Goal: Task Accomplishment & Management: Manage account settings

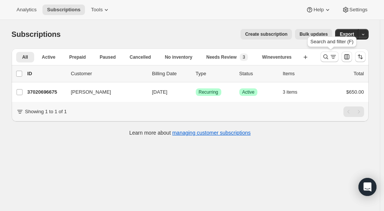
click at [327, 58] on icon "Search and filter results" at bounding box center [326, 57] width 8 height 8
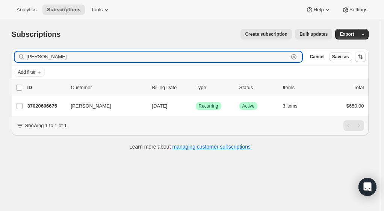
drag, startPoint x: 50, startPoint y: 56, endPoint x: 14, endPoint y: 53, distance: 36.2
click at [14, 53] on div "Filter subscribers bagby Clear Cancel Save as" at bounding box center [190, 56] width 357 height 17
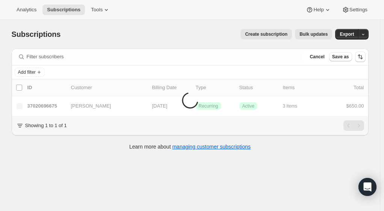
click at [30, 69] on span "Add filter" at bounding box center [27, 72] width 18 height 6
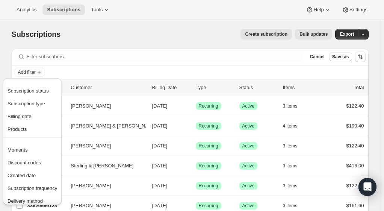
click at [30, 91] on span "Subscription status" at bounding box center [28, 91] width 41 height 6
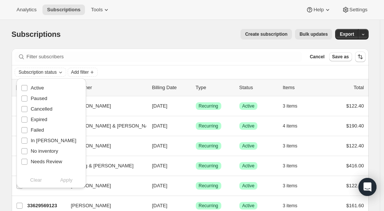
click at [26, 88] on input "Active" at bounding box center [24, 88] width 6 height 6
checkbox input "true"
click at [74, 178] on button "Apply" at bounding box center [66, 180] width 39 height 12
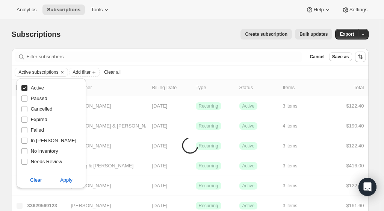
click at [87, 79] on div "Subscription status Active Paused Cancelled Expired Failed In Dunning No invent…" at bounding box center [52, 135] width 76 height 118
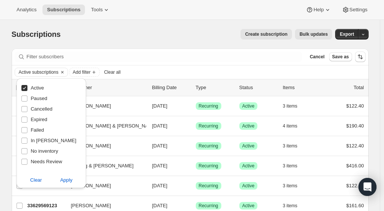
click at [89, 74] on span "Add filter" at bounding box center [82, 72] width 18 height 6
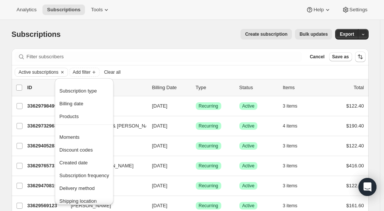
click at [80, 164] on span "Created date" at bounding box center [73, 163] width 28 height 6
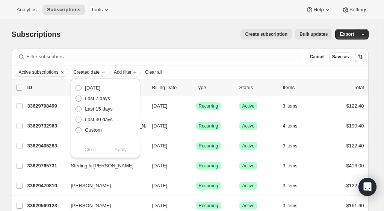
click at [94, 132] on span "Custom" at bounding box center [93, 130] width 17 height 6
click at [76, 127] on input "Custom" at bounding box center [76, 127] width 0 height 0
radio input "true"
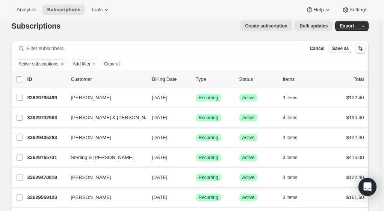
scroll to position [3, 0]
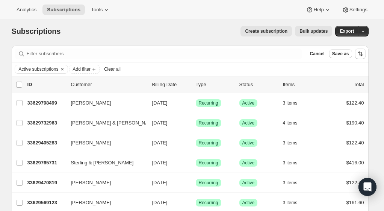
click at [91, 69] on span "Add filter" at bounding box center [82, 69] width 18 height 6
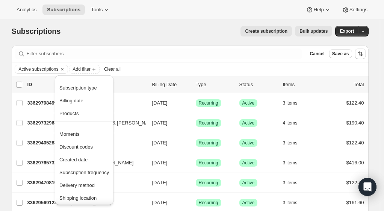
click at [83, 162] on span "Created date" at bounding box center [84, 160] width 50 height 8
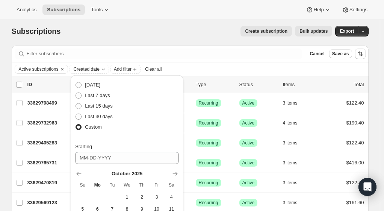
scroll to position [47, 0]
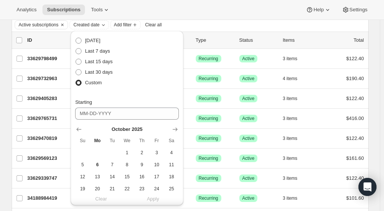
click at [79, 130] on icon "Show previous month, September 2025" at bounding box center [79, 130] width 8 height 8
click at [99, 152] on span "1" at bounding box center [97, 153] width 9 height 6
type input "09-01-2025"
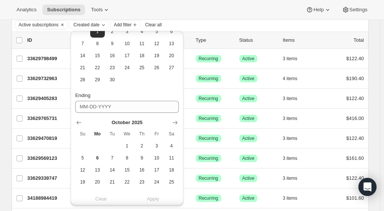
scroll to position [122, 0]
click at [80, 123] on icon "Show previous month, September 2025" at bounding box center [79, 122] width 8 height 8
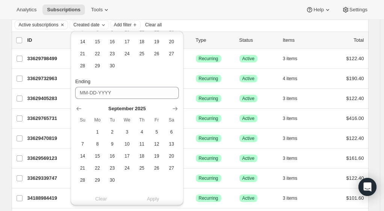
scroll to position [144, 0]
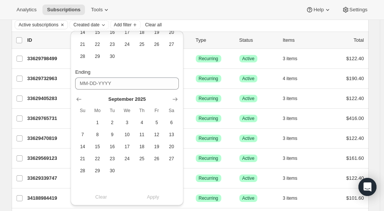
click at [112, 170] on span "30" at bounding box center [112, 171] width 9 height 6
type input "09-30-2025"
click at [156, 194] on span "Apply" at bounding box center [153, 197] width 12 height 8
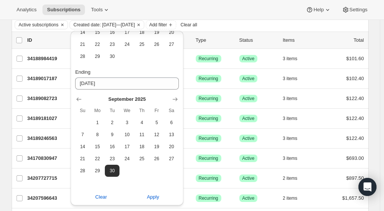
click at [144, 2] on div "Analytics Subscriptions Tools Help Settings" at bounding box center [192, 10] width 384 height 20
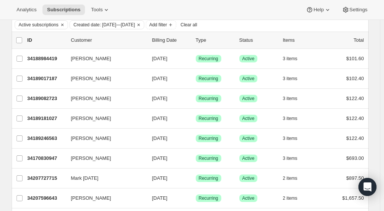
click at [167, 26] on span "Add filter" at bounding box center [158, 25] width 18 height 6
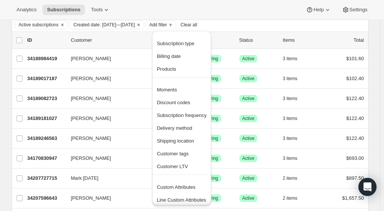
click at [168, 187] on span "Custom Attributes" at bounding box center [176, 187] width 39 height 6
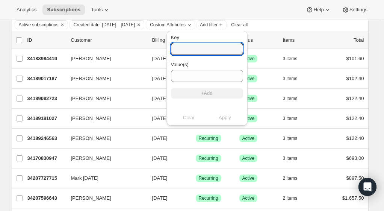
click at [185, 48] on input "Key" at bounding box center [207, 49] width 72 height 12
type input "sales_associate_name"
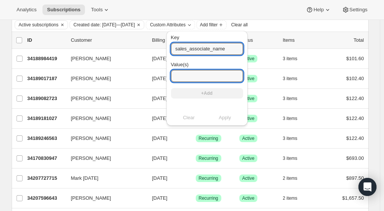
click at [211, 73] on input "Value(s)" at bounding box center [207, 76] width 72 height 12
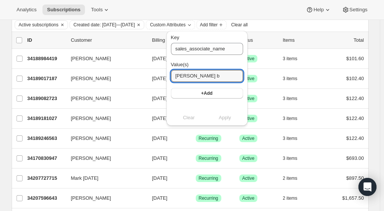
type input "Keegan b"
click at [215, 97] on button "+Add" at bounding box center [207, 93] width 72 height 11
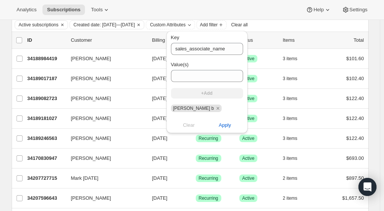
click at [220, 127] on span "Apply" at bounding box center [225, 125] width 12 height 8
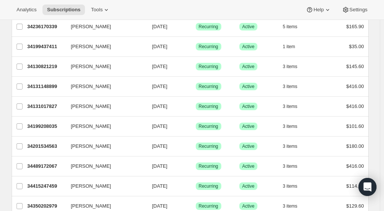
scroll to position [0, 0]
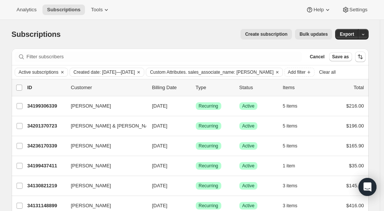
click at [277, 71] on icon "Clear" at bounding box center [277, 72] width 6 height 6
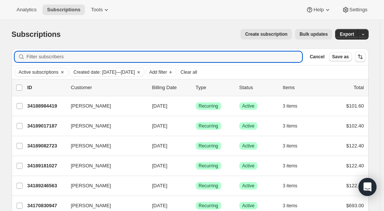
click at [44, 60] on input "Filter subscribers" at bounding box center [165, 56] width 276 height 11
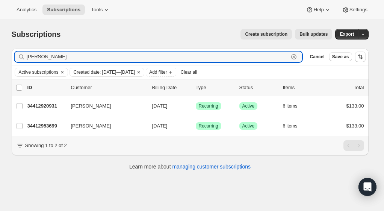
type input "heather"
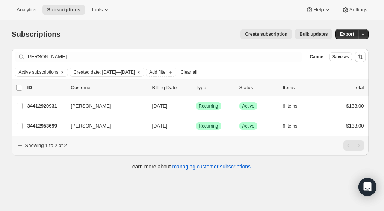
click at [47, 107] on p "34412920931" at bounding box center [46, 106] width 38 height 8
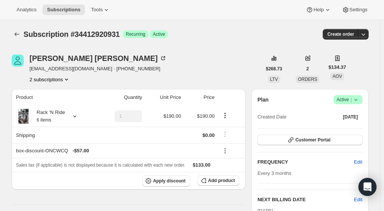
click at [18, 35] on icon "Subscriptions" at bounding box center [17, 34] width 8 height 8
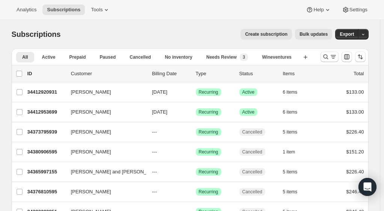
click at [44, 112] on p "34412953699" at bounding box center [46, 112] width 38 height 8
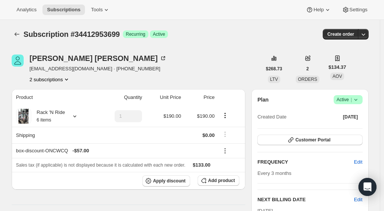
click at [19, 32] on icon "Subscriptions" at bounding box center [17, 34] width 8 height 8
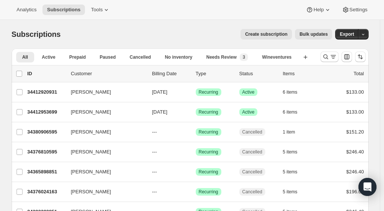
click at [48, 92] on p "34412920931" at bounding box center [46, 92] width 38 height 8
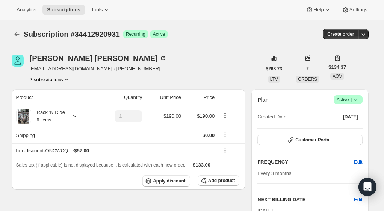
click at [67, 80] on icon "Product actions" at bounding box center [67, 80] width 8 height 8
click at [121, 77] on div "Heather Olson hezgirl@gmail.com · +16509067568 2 subscriptions" at bounding box center [137, 69] width 250 height 29
click at [65, 81] on icon "Product actions" at bounding box center [67, 80] width 8 height 8
click at [56, 106] on span "34412953699" at bounding box center [52, 106] width 52 height 8
click at [66, 76] on icon "Product actions" at bounding box center [67, 80] width 8 height 8
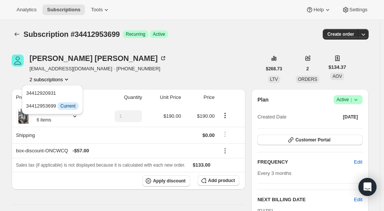
click at [49, 94] on span "34412920931" at bounding box center [41, 93] width 30 height 6
click at [356, 101] on icon at bounding box center [356, 100] width 8 height 8
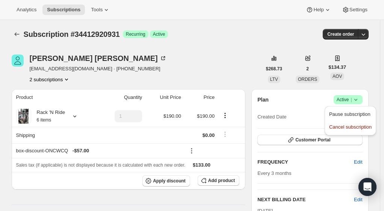
click at [356, 129] on span "Cancel subscription" at bounding box center [350, 127] width 42 height 6
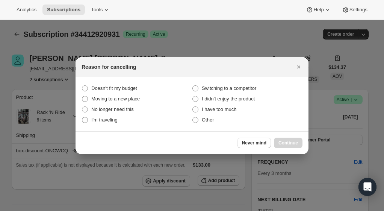
click at [196, 120] on span ":r11c:" at bounding box center [195, 120] width 6 height 6
click at [193, 117] on input "Other" at bounding box center [192, 117] width 0 height 0
radio input "true"
click at [289, 142] on span "Continue" at bounding box center [289, 143] width 20 height 6
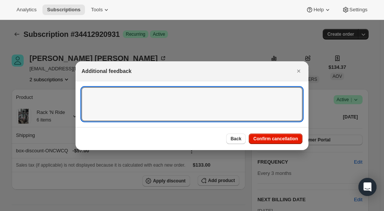
click at [236, 104] on textarea ":r11c:" at bounding box center [192, 104] width 221 height 34
type textarea "Duplicate club"
click at [300, 72] on icon "Close" at bounding box center [298, 71] width 3 height 3
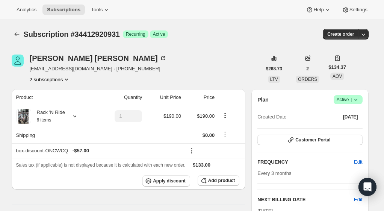
click at [67, 79] on icon "Product actions" at bounding box center [67, 80] width 8 height 8
click at [54, 104] on span "34412953699" at bounding box center [41, 106] width 30 height 6
click at [41, 81] on button "2 subscriptions" at bounding box center [50, 80] width 41 height 8
click at [43, 92] on span "34412920931" at bounding box center [41, 93] width 30 height 6
click at [367, 36] on icon "button" at bounding box center [364, 34] width 8 height 8
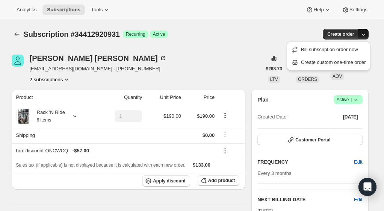
click at [293, 32] on div "Create order" at bounding box center [307, 34] width 121 height 11
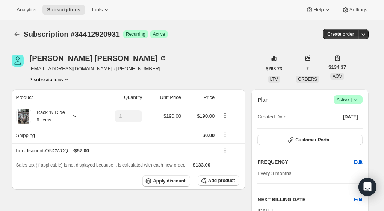
click at [360, 100] on icon at bounding box center [356, 100] width 8 height 8
click at [359, 129] on span "Cancel subscription" at bounding box center [350, 127] width 42 height 6
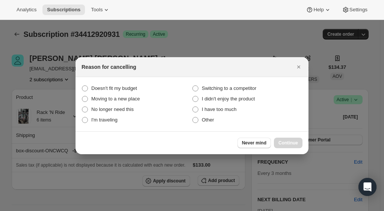
click at [209, 120] on span "Other" at bounding box center [208, 120] width 12 height 6
click at [193, 117] on input "Other" at bounding box center [192, 117] width 0 height 0
radio input "true"
click at [289, 140] on span "Continue" at bounding box center [289, 143] width 20 height 6
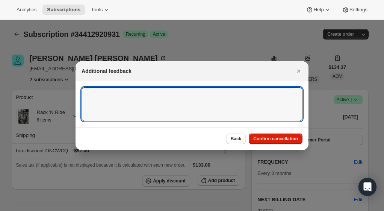
click at [201, 114] on textarea ":r16n:" at bounding box center [192, 104] width 221 height 34
type textarea "Duplicate club - JG"
click at [299, 142] on button "Confirm cancellation" at bounding box center [276, 138] width 54 height 11
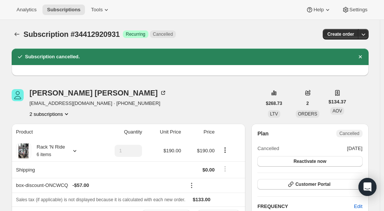
click at [363, 57] on icon "Dismiss notification" at bounding box center [361, 57] width 8 height 8
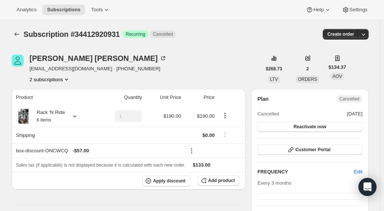
click at [40, 58] on div "Heather Olson" at bounding box center [98, 59] width 137 height 8
click at [20, 35] on icon "Subscriptions" at bounding box center [17, 34] width 8 height 8
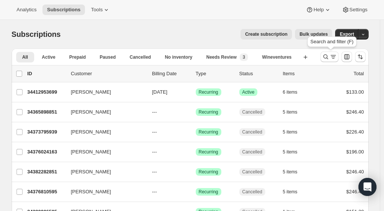
click at [327, 57] on icon "Search and filter results" at bounding box center [326, 57] width 8 height 8
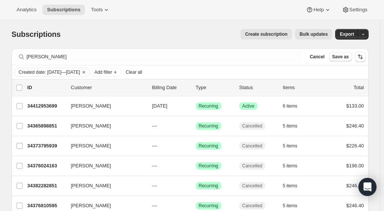
click at [121, 71] on button "Add filter" at bounding box center [106, 72] width 30 height 9
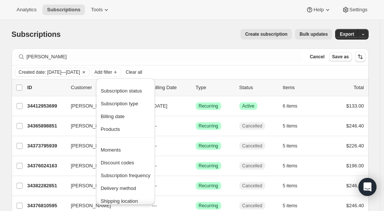
click at [131, 93] on span "Subscription status" at bounding box center [121, 91] width 41 height 6
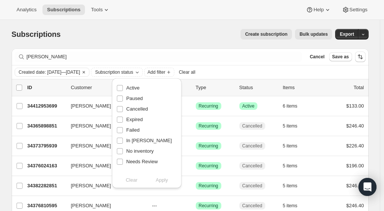
click at [138, 89] on span "Active" at bounding box center [132, 88] width 13 height 6
click at [123, 89] on input "Active" at bounding box center [120, 88] width 6 height 6
checkbox input "true"
click at [135, 101] on span "Paused" at bounding box center [134, 98] width 17 height 6
click at [123, 101] on input "Paused" at bounding box center [120, 98] width 6 height 6
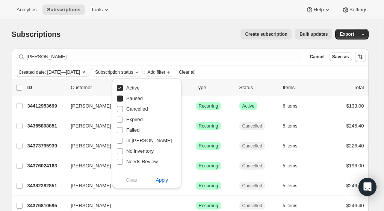
checkbox input "true"
click at [167, 184] on button "Apply" at bounding box center [161, 180] width 39 height 12
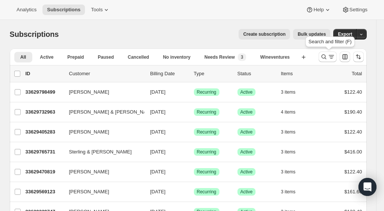
click at [328, 58] on icon "Search and filter results" at bounding box center [324, 57] width 8 height 8
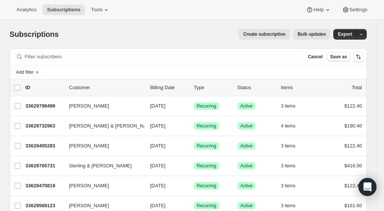
click at [38, 74] on icon "Add filter" at bounding box center [37, 72] width 6 height 6
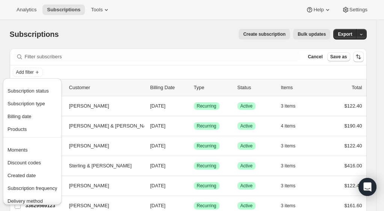
click at [33, 91] on span "Subscription status" at bounding box center [28, 91] width 41 height 6
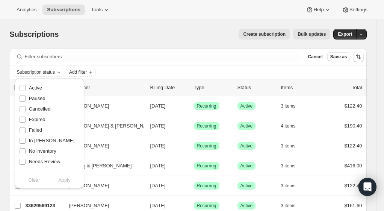
click at [40, 89] on span "Active" at bounding box center [35, 88] width 13 height 6
click at [26, 89] on input "Active" at bounding box center [23, 88] width 6 height 6
checkbox input "true"
click at [38, 100] on span "Paused" at bounding box center [37, 98] width 17 height 6
click at [26, 100] on input "Paused" at bounding box center [23, 98] width 6 height 6
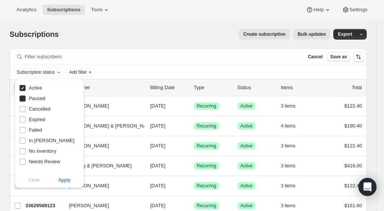
checkbox input "true"
click at [68, 182] on span "Apply" at bounding box center [64, 180] width 12 height 8
click at [103, 75] on button "Add filter" at bounding box center [100, 72] width 30 height 9
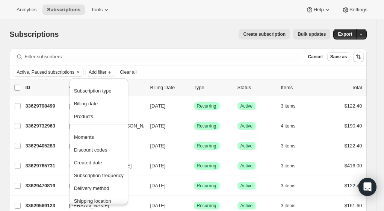
click at [97, 163] on span "Created date" at bounding box center [88, 163] width 28 height 6
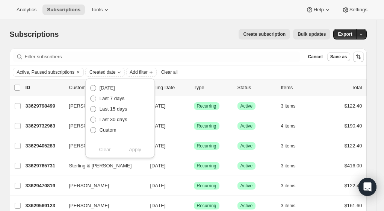
click at [114, 130] on span "Custom" at bounding box center [108, 130] width 17 height 6
click at [91, 127] on input "Custom" at bounding box center [90, 127] width 0 height 0
radio input "true"
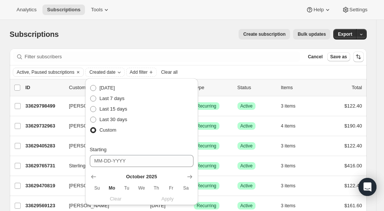
click at [95, 176] on icon "Show previous month, September 2025" at bounding box center [93, 177] width 5 height 4
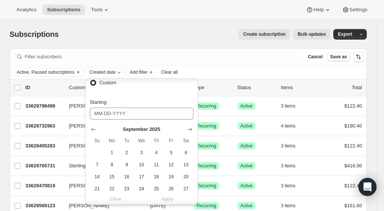
click at [112, 152] on span "1" at bounding box center [112, 153] width 9 height 6
type input "09-01-2025"
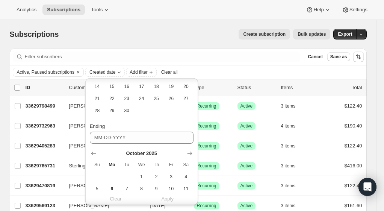
scroll to position [158, 0]
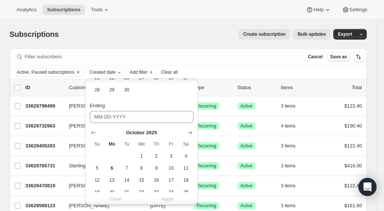
click at [95, 133] on icon "Show previous month, September 2025" at bounding box center [94, 133] width 8 height 8
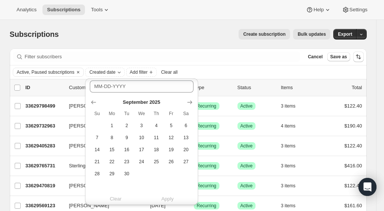
scroll to position [192, 0]
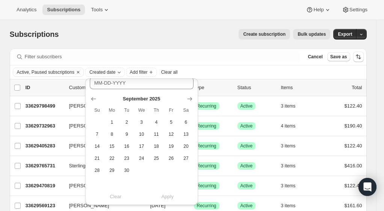
click at [127, 171] on span "30" at bounding box center [127, 170] width 9 height 6
type input "09-30-2025"
click at [174, 196] on button "Apply" at bounding box center [167, 197] width 61 height 12
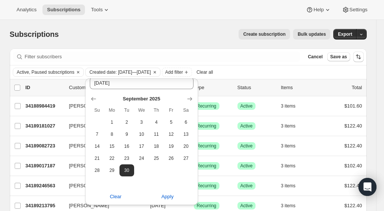
click at [183, 71] on span "Add filter" at bounding box center [174, 72] width 18 height 6
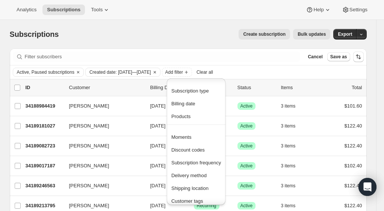
scroll to position [50, 0]
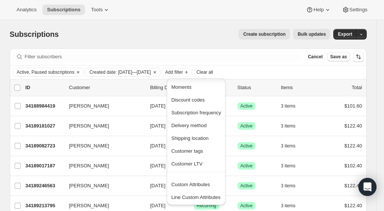
click at [192, 184] on span "Custom Attributes" at bounding box center [190, 185] width 39 height 6
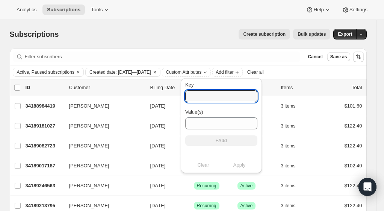
click at [196, 95] on input "Key" at bounding box center [221, 96] width 72 height 12
type input "sales_associate_name"
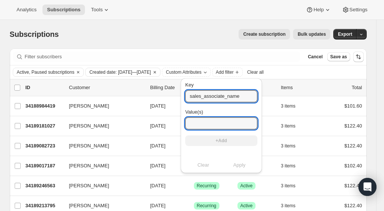
click at [231, 123] on input "Value(s)" at bounding box center [221, 123] width 72 height 12
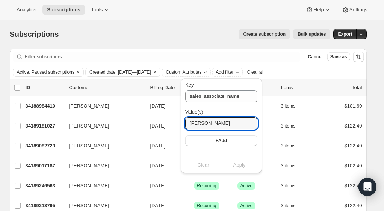
type input "carlos v"
click at [237, 139] on button "+Add" at bounding box center [221, 140] width 72 height 11
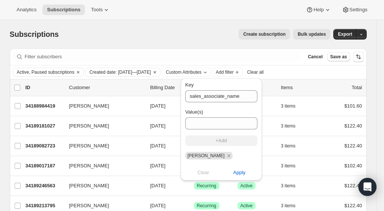
click at [235, 178] on button "Apply" at bounding box center [239, 173] width 45 height 12
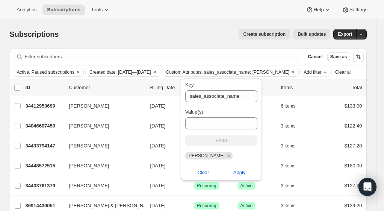
click at [233, 174] on span "Apply" at bounding box center [239, 173] width 12 height 8
click at [192, 37] on div "Create subscription Bulk updates" at bounding box center [199, 34] width 263 height 11
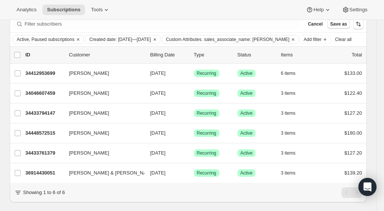
scroll to position [0, 0]
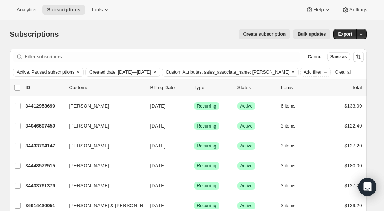
click at [63, 71] on span "Active, Paused subscriptions" at bounding box center [46, 72] width 58 height 6
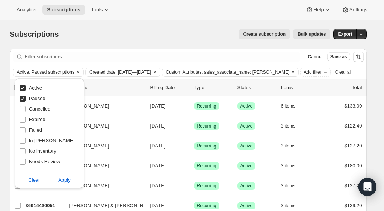
click at [41, 110] on span "Cancelled" at bounding box center [40, 109] width 22 height 6
click at [26, 110] on input "Cancelled" at bounding box center [23, 109] width 6 height 6
checkbox input "true"
click at [72, 184] on button "Apply" at bounding box center [64, 180] width 39 height 12
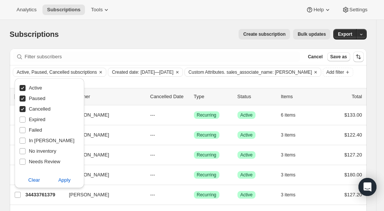
click at [61, 180] on span "Apply" at bounding box center [64, 180] width 12 height 8
click at [165, 41] on div "Subscriptions. This page is ready Subscriptions Create subscription Bulk update…" at bounding box center [188, 34] width 357 height 29
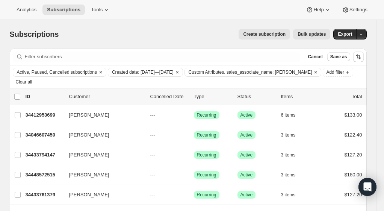
click at [260, 71] on span "Custom Attributes. sales_associate_name: carlos v" at bounding box center [251, 72] width 124 height 6
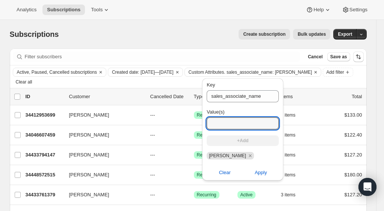
click at [243, 122] on input "Value(s)" at bounding box center [243, 123] width 72 height 12
type input "kevin h"
click at [243, 143] on span "+Add" at bounding box center [242, 141] width 11 height 6
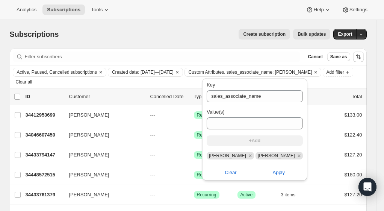
click at [247, 156] on icon "Remove carlos v" at bounding box center [250, 155] width 7 height 7
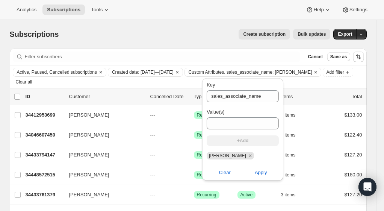
click at [257, 174] on span "Apply" at bounding box center [261, 173] width 12 height 8
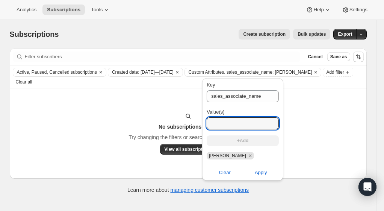
click at [230, 122] on input "Value(s)" at bounding box center [243, 123] width 72 height 12
type input "keegan b"
click at [256, 141] on button "+Add" at bounding box center [243, 140] width 72 height 11
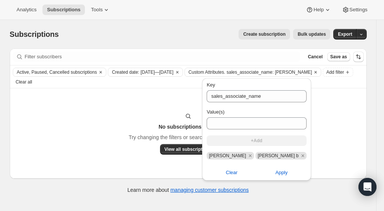
click at [247, 154] on icon "Remove kevin h" at bounding box center [250, 155] width 7 height 7
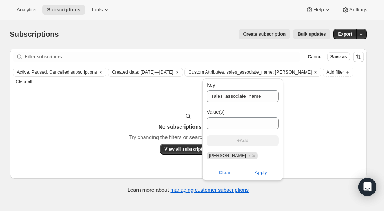
click at [259, 174] on span "Apply" at bounding box center [261, 173] width 12 height 8
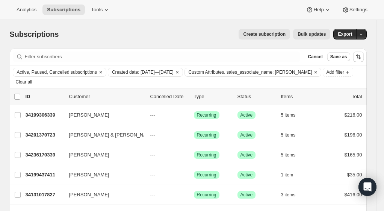
click at [85, 72] on span "Active, Paused, Cancelled subscriptions" at bounding box center [57, 72] width 80 height 6
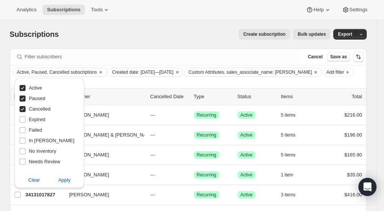
click at [34, 111] on span "Cancelled" at bounding box center [40, 109] width 22 height 6
click at [26, 111] on input "Cancelled" at bounding box center [23, 109] width 6 height 6
checkbox input "false"
click at [67, 180] on span "Apply" at bounding box center [64, 180] width 12 height 8
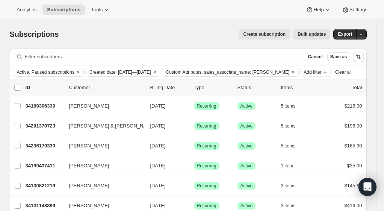
click at [243, 71] on span "Custom Attributes. sales_associate_name: keegan b" at bounding box center [228, 72] width 124 height 6
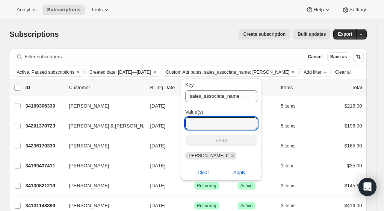
click at [224, 127] on input "Value(s)" at bounding box center [221, 123] width 72 height 12
type input "america l"
click at [223, 143] on span "+Add" at bounding box center [221, 141] width 11 height 6
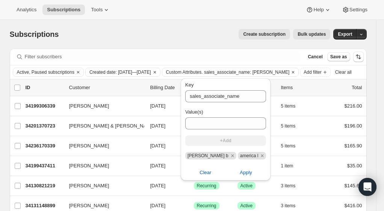
click at [229, 156] on icon "Remove keegan b" at bounding box center [232, 155] width 7 height 7
click at [238, 176] on span "Apply" at bounding box center [239, 173] width 12 height 8
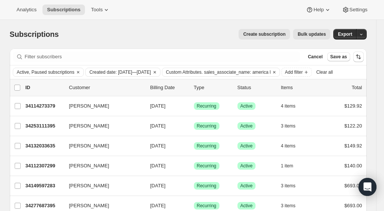
click at [221, 74] on span "Custom Attributes. sales_associate_name: america l" at bounding box center [218, 72] width 105 height 6
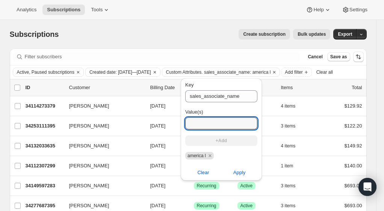
click at [209, 124] on input "Value(s)" at bounding box center [221, 123] width 72 height 12
type input "ashley cox"
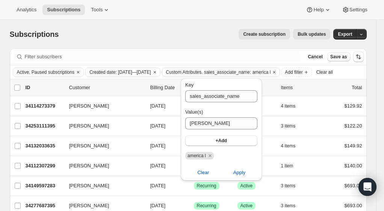
click at [217, 141] on span "+Add" at bounding box center [221, 141] width 11 height 6
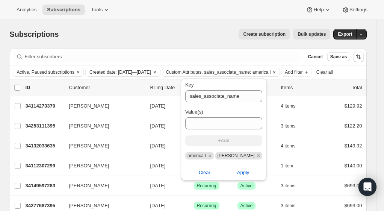
click at [209, 156] on icon "Remove america l" at bounding box center [210, 155] width 3 height 3
click at [235, 175] on span "Apply" at bounding box center [239, 173] width 12 height 8
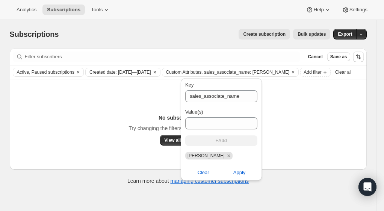
click at [103, 135] on div "No subscriptions found Try changing the filters or search term for this view. V…" at bounding box center [188, 124] width 342 height 42
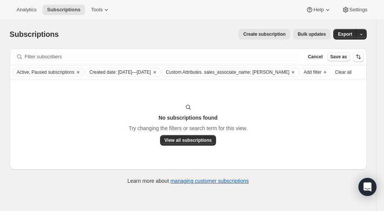
click at [42, 71] on span "Active, Paused subscriptions" at bounding box center [46, 72] width 58 height 6
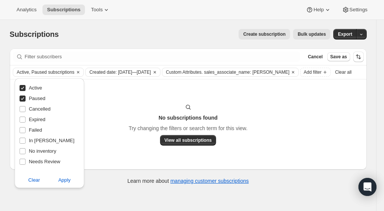
click at [45, 110] on span "Cancelled" at bounding box center [40, 109] width 22 height 6
click at [26, 110] on input "Cancelled" at bounding box center [23, 109] width 6 height 6
checkbox input "true"
click at [39, 120] on span "Expired" at bounding box center [37, 120] width 17 height 6
click at [26, 120] on input "Expired" at bounding box center [23, 120] width 6 height 6
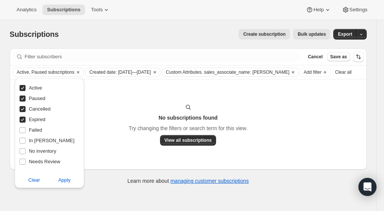
click at [68, 180] on span "Apply" at bounding box center [64, 180] width 12 height 8
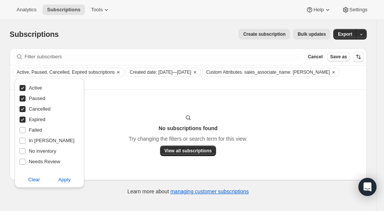
click at [38, 120] on span "Expired" at bounding box center [37, 120] width 17 height 6
click at [26, 120] on input "Expired" at bounding box center [23, 120] width 6 height 6
checkbox input "false"
click at [40, 111] on span "Cancelled" at bounding box center [40, 109] width 22 height 6
click at [26, 111] on input "Cancelled" at bounding box center [23, 109] width 6 height 6
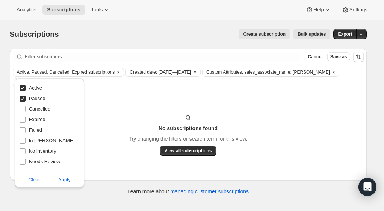
checkbox input "false"
click at [68, 180] on span "Apply" at bounding box center [64, 180] width 12 height 8
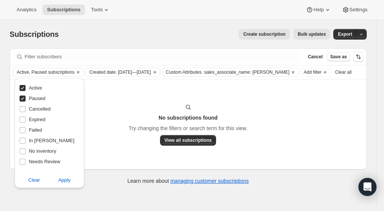
click at [277, 71] on span "Custom Attributes. sales_associate_name: ashley cox" at bounding box center [228, 72] width 124 height 6
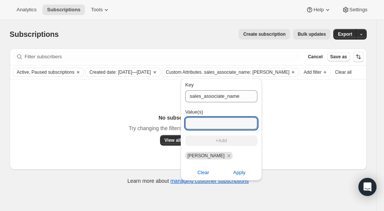
click at [206, 123] on input "Value(s)" at bounding box center [221, 123] width 72 height 12
type input "jessica g"
click at [220, 142] on span "+Add" at bounding box center [221, 141] width 11 height 6
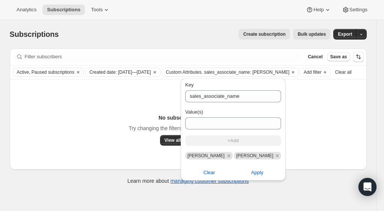
click at [226, 156] on icon "Remove ashley cox" at bounding box center [229, 155] width 7 height 7
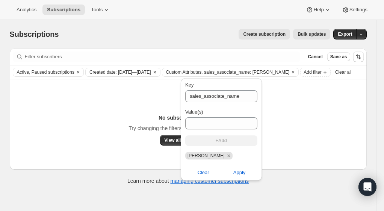
click at [237, 177] on button "Apply" at bounding box center [239, 173] width 45 height 12
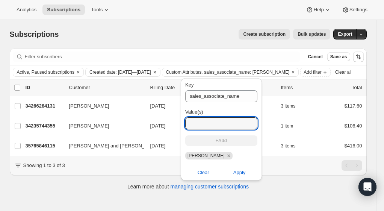
click at [210, 126] on input "Value(s)" at bounding box center [221, 123] width 72 height 12
type input "janelle p"
click at [223, 142] on span "+Add" at bounding box center [221, 141] width 11 height 6
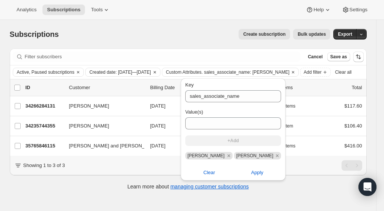
click at [226, 156] on icon "Remove jessica g" at bounding box center [229, 155] width 7 height 7
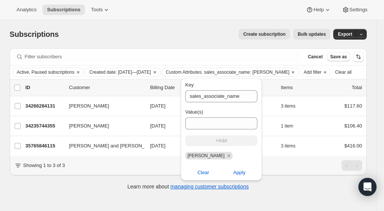
click at [237, 175] on span "Apply" at bounding box center [239, 173] width 12 height 8
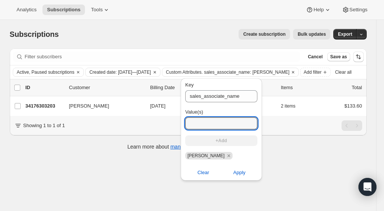
click at [216, 126] on input "Value(s)" at bounding box center [221, 123] width 72 height 12
type input "maya p"
click at [218, 139] on span "+Add" at bounding box center [221, 141] width 11 height 6
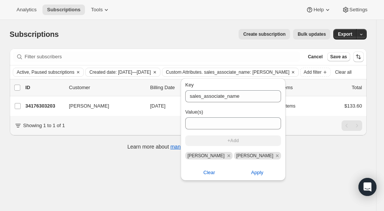
click at [227, 156] on icon "Remove janelle p" at bounding box center [228, 155] width 3 height 3
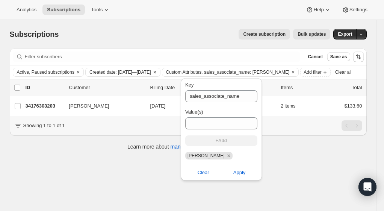
click at [235, 173] on span "Apply" at bounding box center [239, 173] width 12 height 8
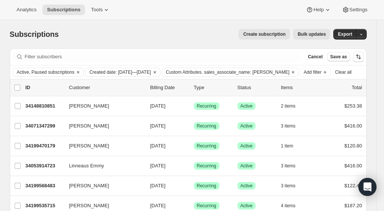
click at [292, 72] on icon "Clear" at bounding box center [293, 72] width 2 height 2
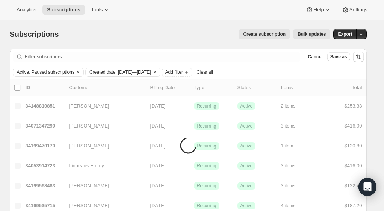
click at [183, 73] on span "Add filter" at bounding box center [174, 72] width 18 height 6
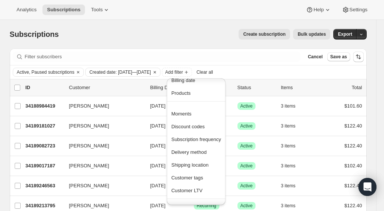
scroll to position [38, 0]
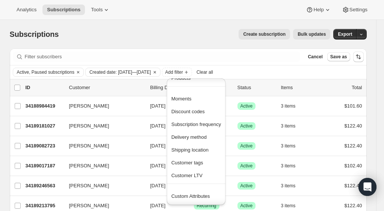
click at [198, 195] on span "Custom Attributes" at bounding box center [190, 196] width 39 height 6
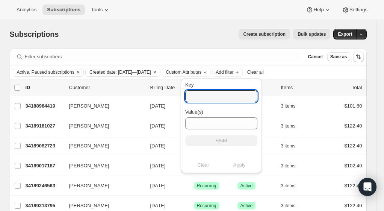
click at [226, 99] on input "Key" at bounding box center [221, 96] width 72 height 12
type input "Sales_associate_name"
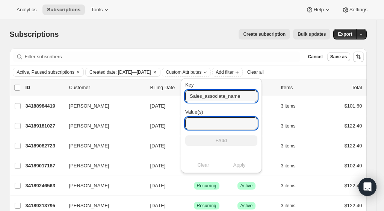
click at [221, 123] on input "Value(s)" at bounding box center [221, 123] width 72 height 12
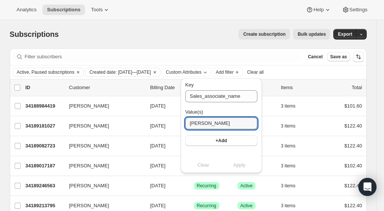
type input "scott v"
click at [224, 143] on button "+Add" at bounding box center [221, 140] width 72 height 11
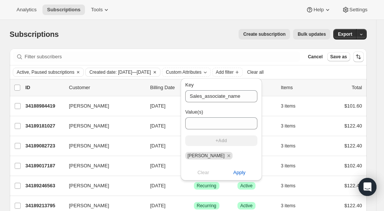
click at [235, 174] on span "Apply" at bounding box center [239, 173] width 12 height 8
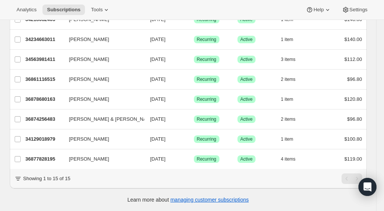
scroll to position [0, 0]
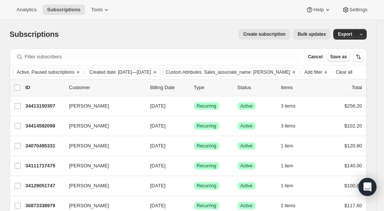
click at [249, 72] on span "Custom Attributes. Sales_associate_name: scott v" at bounding box center [228, 72] width 124 height 6
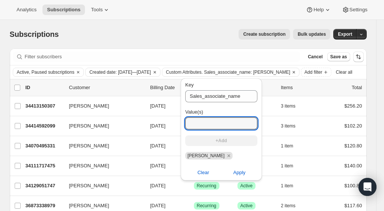
click at [204, 123] on input "Value(s)" at bounding box center [221, 123] width 72 height 12
type input "jessie f"
click at [222, 143] on span "+Add" at bounding box center [221, 141] width 11 height 6
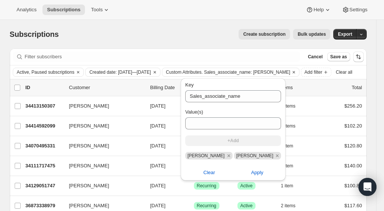
click at [227, 156] on icon "Remove scott v" at bounding box center [228, 155] width 3 height 3
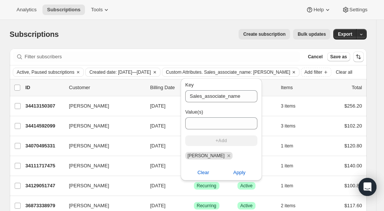
click at [237, 176] on button "Apply" at bounding box center [239, 173] width 45 height 12
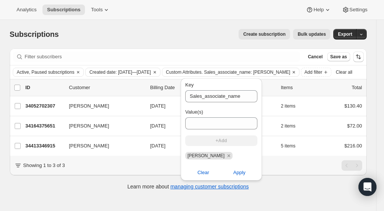
click at [204, 174] on span "Clear" at bounding box center [203, 173] width 12 height 8
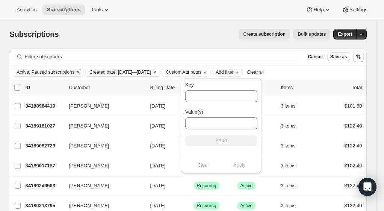
click at [163, 39] on div "Create subscription Bulk updates" at bounding box center [199, 34] width 263 height 11
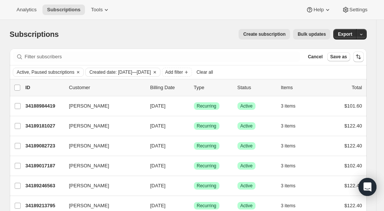
click at [349, 33] on span "Export" at bounding box center [345, 34] width 14 height 6
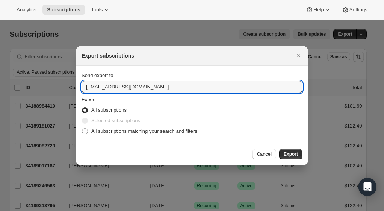
click at [93, 88] on input "winery@cliffamily.com" at bounding box center [192, 87] width 221 height 12
type input "jglosier@cliffamily.com"
click at [85, 131] on span ":rb:" at bounding box center [85, 131] width 6 height 6
click at [82, 129] on input "All subscriptions matching your search and filters" at bounding box center [82, 128] width 0 height 0
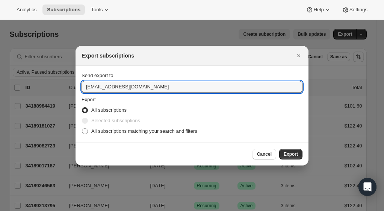
radio input "true"
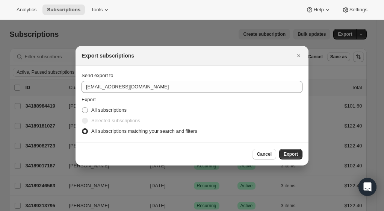
click at [293, 156] on span "Export" at bounding box center [291, 154] width 14 height 6
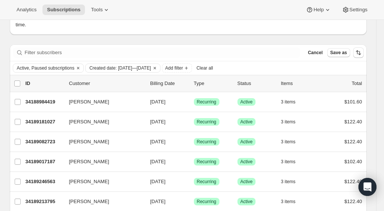
scroll to position [57, 0]
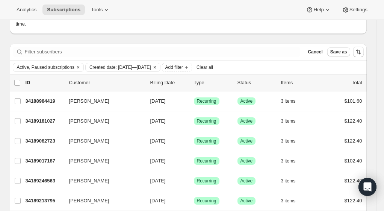
click at [183, 64] on span "Add filter" at bounding box center [174, 67] width 18 height 6
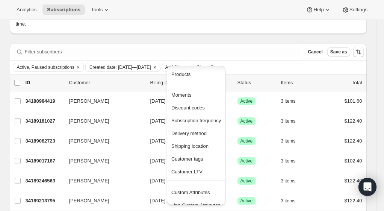
scroll to position [37, 0]
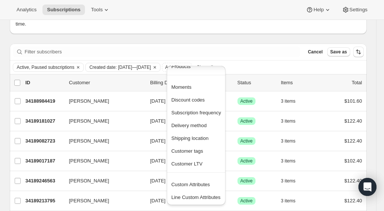
click at [185, 186] on span "Custom Attributes" at bounding box center [190, 185] width 39 height 6
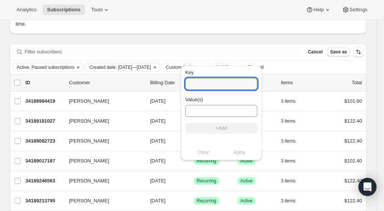
click at [201, 80] on input "Key" at bounding box center [221, 84] width 72 height 12
type input "sales_associate_name"
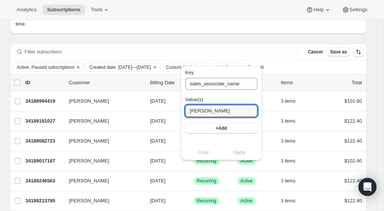
type input "ashley c"
click at [227, 130] on button "+Add" at bounding box center [221, 128] width 72 height 11
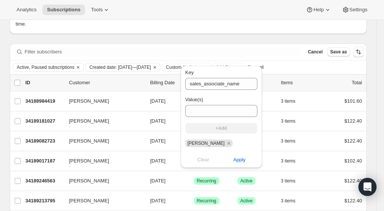
click at [235, 163] on span "Apply" at bounding box center [239, 160] width 12 height 8
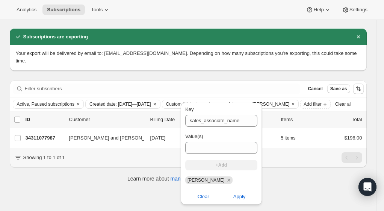
scroll to position [20, 0]
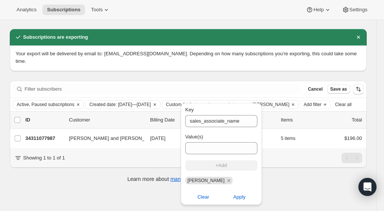
click at [106, 183] on div "Subscriptions are exporting Your export will be delivered by email to: jglosier…" at bounding box center [188, 109] width 357 height 161
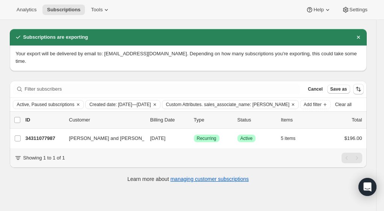
click at [313, 101] on span "Add filter" at bounding box center [313, 104] width 18 height 6
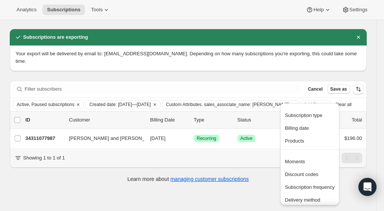
click at [307, 115] on span "Subscription type" at bounding box center [304, 115] width 38 height 6
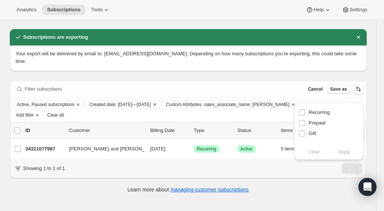
click at [324, 112] on span "Recurring" at bounding box center [319, 112] width 21 height 6
click at [305, 112] on input "Recurring" at bounding box center [302, 112] width 6 height 6
checkbox input "true"
click at [343, 151] on span "Apply" at bounding box center [344, 152] width 12 height 8
click at [354, 103] on icon "Clear" at bounding box center [355, 104] width 2 height 2
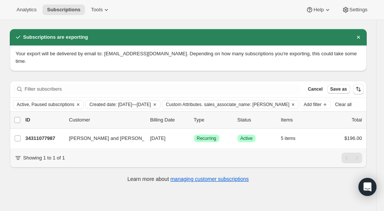
click at [313, 101] on span "Add filter" at bounding box center [313, 104] width 18 height 6
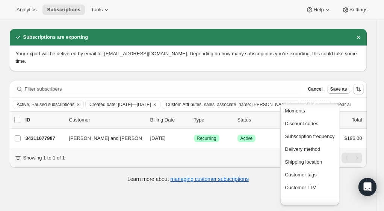
scroll to position [62, 0]
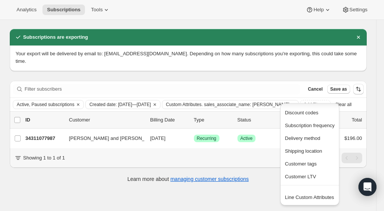
click at [303, 201] on button "Line Custom Attributes" at bounding box center [310, 197] width 54 height 12
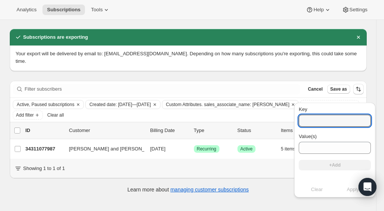
click at [323, 121] on input "Key" at bounding box center [335, 121] width 72 height 12
type input "channel"
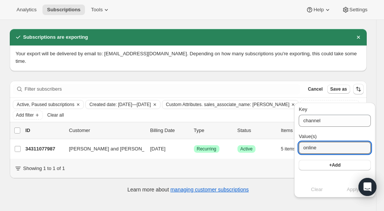
type input "online"
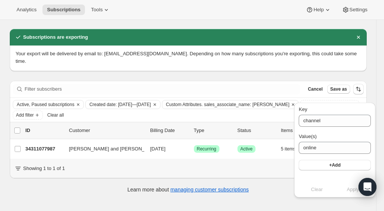
click at [332, 165] on span "+Add" at bounding box center [334, 165] width 11 height 6
click at [347, 202] on button "Apply" at bounding box center [352, 197] width 45 height 12
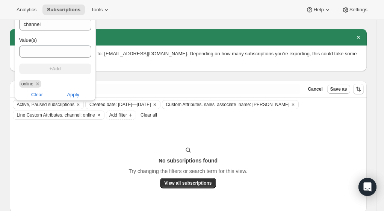
click at [220, 81] on div "Filter subscribers Cancel Save as" at bounding box center [188, 89] width 357 height 17
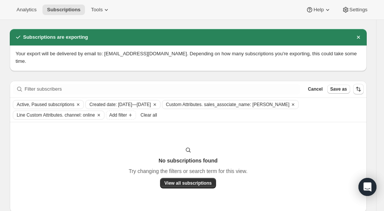
click at [290, 101] on icon "Clear" at bounding box center [293, 104] width 6 height 6
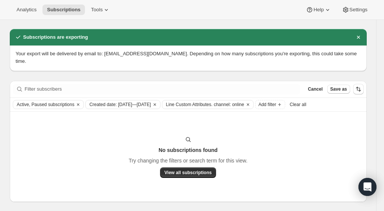
click at [249, 103] on icon "Clear" at bounding box center [248, 104] width 2 height 2
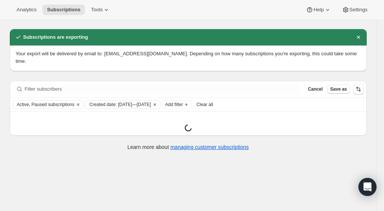
click at [189, 101] on icon "Add filter" at bounding box center [186, 104] width 6 height 6
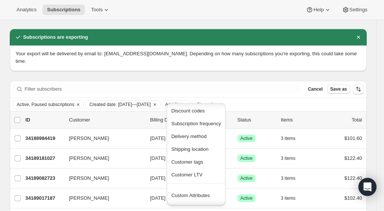
scroll to position [74, 0]
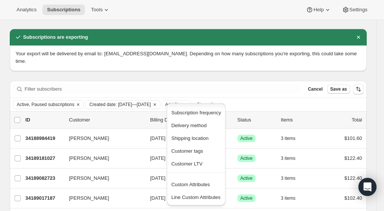
click at [192, 164] on span "Customer LTV" at bounding box center [186, 164] width 31 height 6
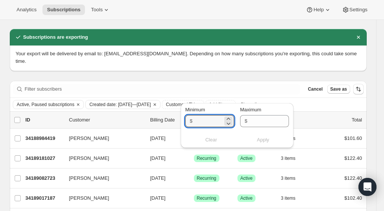
click at [201, 121] on input "Minimum" at bounding box center [209, 121] width 28 height 12
type input "100"
click at [265, 142] on span "Apply" at bounding box center [263, 140] width 12 height 8
click at [238, 81] on div "Filter subscribers Cancel Save as" at bounding box center [188, 89] width 357 height 17
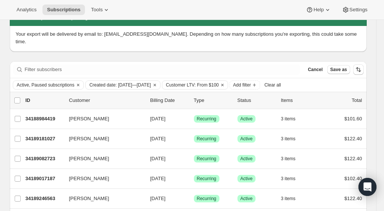
scroll to position [0, 0]
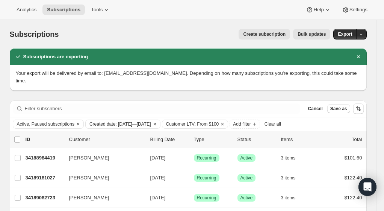
click at [219, 121] on span "Customer LTV: From $100" at bounding box center [192, 124] width 53 height 6
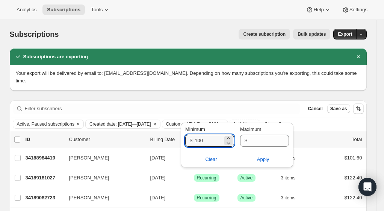
click at [209, 140] on input "100" at bounding box center [209, 141] width 28 height 12
drag, startPoint x: 209, startPoint y: 139, endPoint x: 189, endPoint y: 139, distance: 20.3
click at [189, 139] on div "$ 100" at bounding box center [209, 141] width 49 height 12
type input "1"
type input "500"
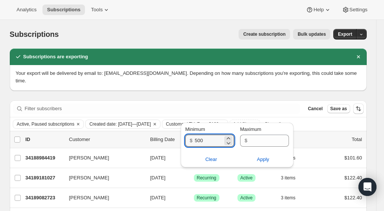
click at [265, 165] on button "Apply" at bounding box center [263, 159] width 61 height 12
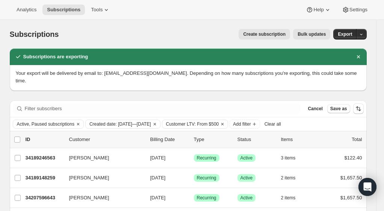
click at [226, 121] on icon "Clear" at bounding box center [223, 124] width 6 height 6
click at [183, 121] on span "Add filter" at bounding box center [174, 124] width 18 height 6
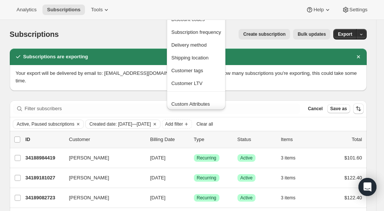
scroll to position [73, 0]
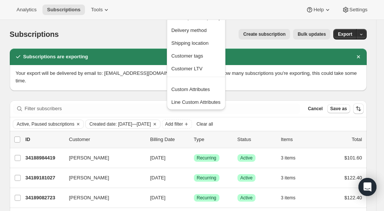
click at [198, 88] on span "Custom Attributes" at bounding box center [190, 89] width 39 height 6
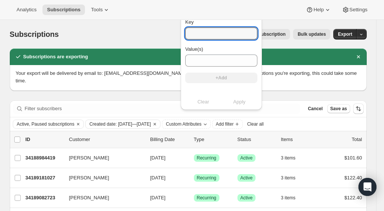
click at [201, 33] on input "Key" at bounding box center [221, 33] width 72 height 12
type input "channel"
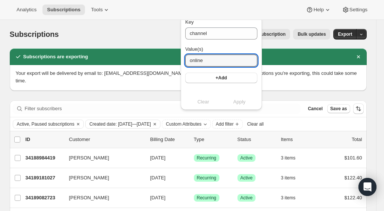
type input "online"
click at [228, 80] on button "+Add" at bounding box center [221, 78] width 72 height 11
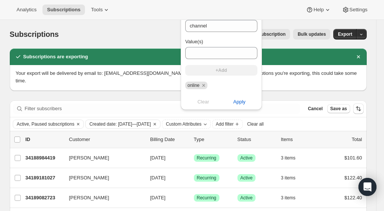
click at [236, 105] on span "Apply" at bounding box center [239, 102] width 12 height 8
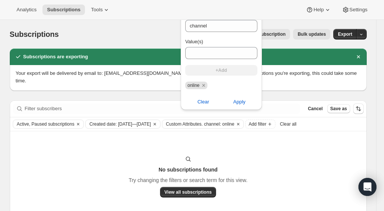
click at [198, 105] on span "Clear" at bounding box center [203, 102] width 12 height 8
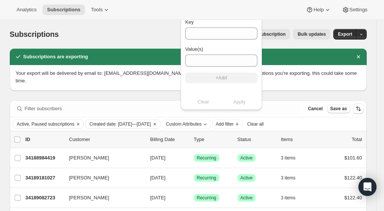
click at [208, 121] on icon "Custom Attributes" at bounding box center [205, 124] width 6 height 6
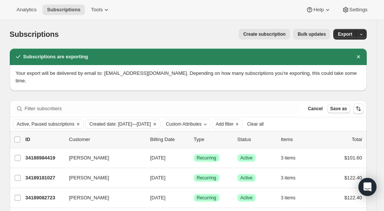
click at [208, 121] on icon "Custom Attributes" at bounding box center [205, 124] width 6 height 6
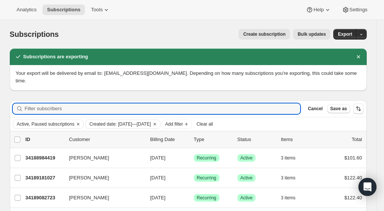
click at [122, 103] on input "Filter subscribers" at bounding box center [163, 108] width 276 height 11
paste input "[PERSON_NAME][EMAIL_ADDRESS][PERSON_NAME][DOMAIN_NAME]"
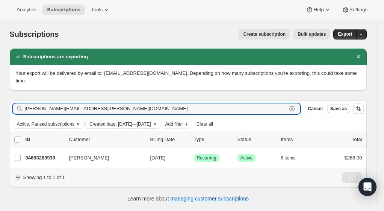
type input "[PERSON_NAME][EMAIL_ADDRESS][PERSON_NAME][DOMAIN_NAME]"
click at [48, 154] on p "34693283939" at bounding box center [45, 158] width 38 height 8
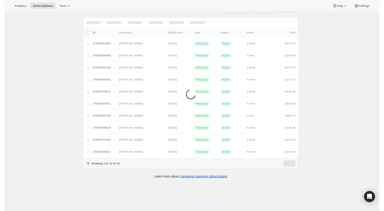
scroll to position [20, 0]
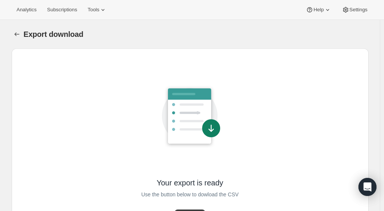
scroll to position [33, 0]
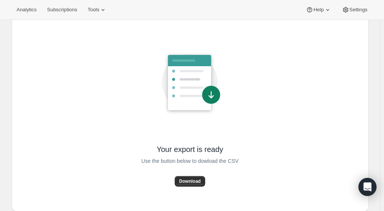
click at [189, 181] on span "Download" at bounding box center [189, 181] width 21 height 6
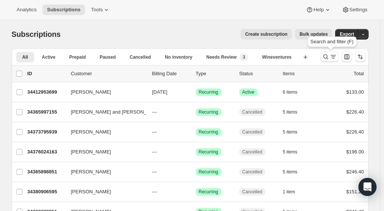
click at [331, 55] on icon "Search and filter results" at bounding box center [334, 57] width 8 height 8
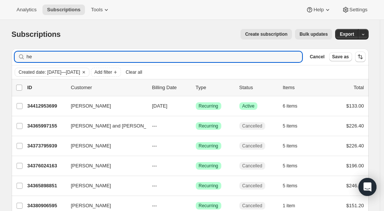
type input "h"
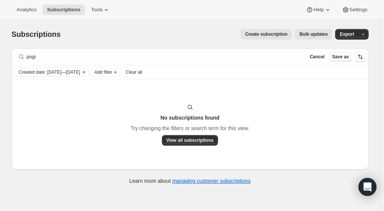
click at [46, 107] on div "No subscriptions found Try changing the filters or search term for this view. V…" at bounding box center [190, 124] width 342 height 42
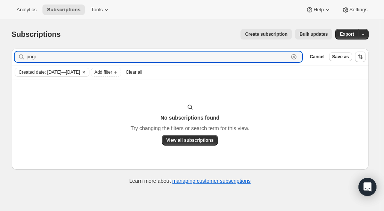
click at [42, 59] on input "pogi" at bounding box center [158, 56] width 262 height 11
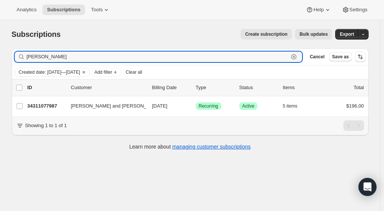
type input "poggi"
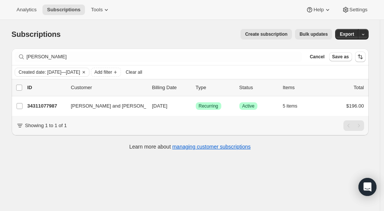
click at [43, 109] on p "34311077987" at bounding box center [46, 106] width 38 height 8
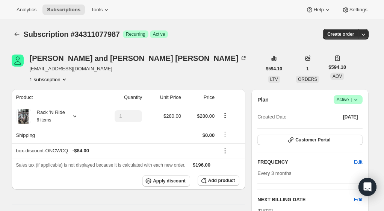
click at [20, 32] on icon "Subscriptions" at bounding box center [17, 34] width 8 height 8
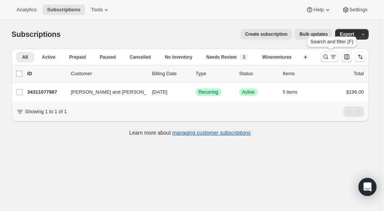
click at [329, 59] on icon "Search and filter results" at bounding box center [326, 57] width 8 height 8
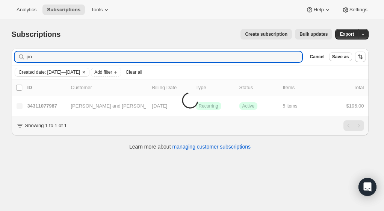
type input "p"
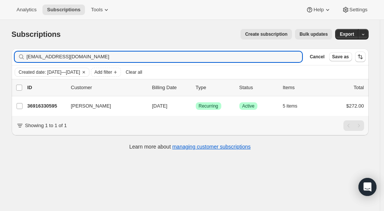
type input "jhaydengrooms@gmail.com"
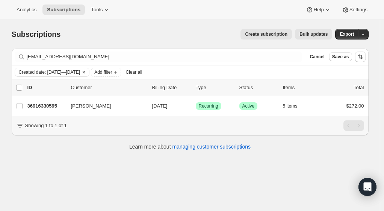
click at [54, 105] on p "36916330595" at bounding box center [46, 106] width 38 height 8
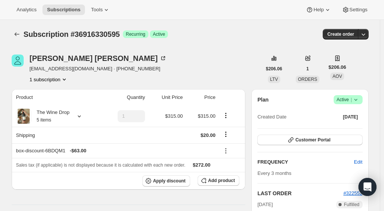
click at [43, 59] on div "Hayden Grooms" at bounding box center [98, 59] width 137 height 8
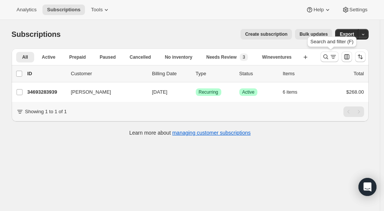
click at [331, 59] on icon "Search and filter results" at bounding box center [334, 57] width 8 height 8
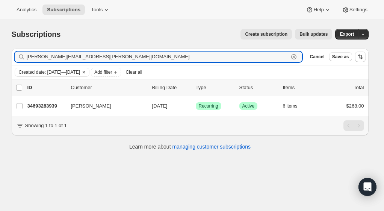
click at [298, 58] on icon "button" at bounding box center [294, 57] width 8 height 8
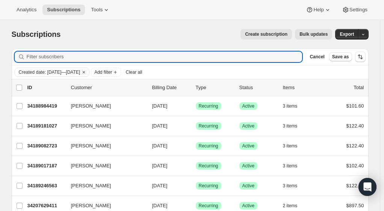
click at [129, 58] on input "Filter subscribers" at bounding box center [165, 56] width 276 height 11
paste input "[EMAIL_ADDRESS][DOMAIN_NAME]"
type input "[EMAIL_ADDRESS][DOMAIN_NAME]"
